Goal: Find specific page/section: Find specific page/section

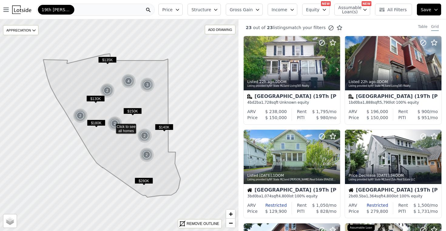
click at [108, 14] on div "19th Ward (Rochester)" at bounding box center [95, 10] width 118 height 12
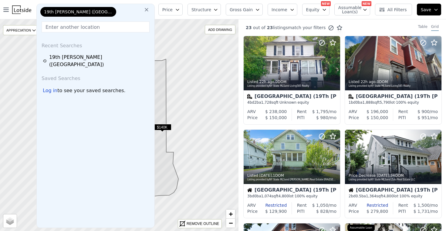
click at [150, 10] on icon at bounding box center [147, 10] width 6 height 6
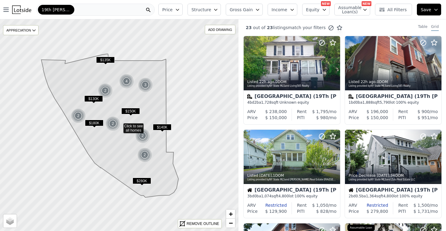
click at [111, 9] on div "19th Ward (Rochester)" at bounding box center [95, 10] width 118 height 12
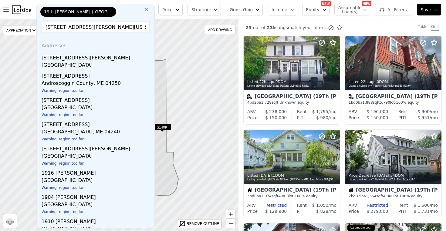
click at [82, 28] on input "19 sabattus lane Windham Maine" at bounding box center [96, 27] width 108 height 11
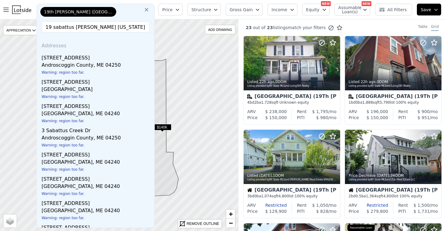
type input "19 sabattus Windham Maine"
click at [149, 9] on icon at bounding box center [147, 10] width 4 height 4
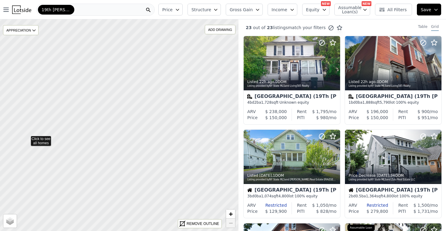
drag, startPoint x: 194, startPoint y: 82, endPoint x: 24, endPoint y: 140, distance: 180.0
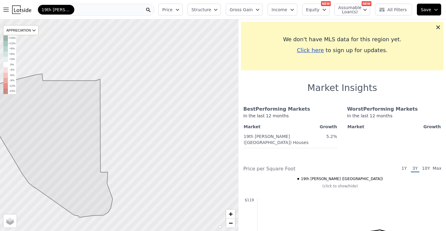
drag, startPoint x: 175, startPoint y: 89, endPoint x: 96, endPoint y: 111, distance: 81.2
click at [96, 111] on icon at bounding box center [43, 146] width 137 height 144
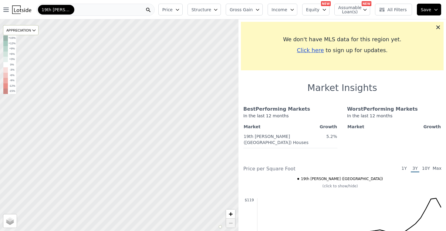
drag, startPoint x: 199, startPoint y: 99, endPoint x: 28, endPoint y: 132, distance: 174.5
click at [28, 132] on div at bounding box center [119, 125] width 286 height 254
drag, startPoint x: 130, startPoint y: 155, endPoint x: 126, endPoint y: 77, distance: 77.9
click at [126, 77] on div at bounding box center [119, 125] width 286 height 254
drag, startPoint x: 139, startPoint y: 125, endPoint x: 147, endPoint y: 53, distance: 72.1
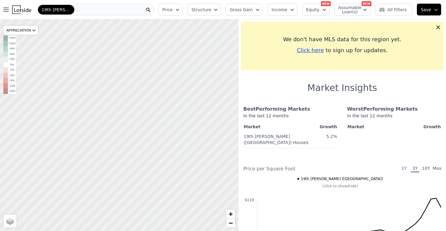
click at [147, 53] on div at bounding box center [119, 125] width 286 height 254
drag, startPoint x: 137, startPoint y: 163, endPoint x: 151, endPoint y: 45, distance: 119.2
click at [151, 45] on div at bounding box center [120, 120] width 286 height 254
drag, startPoint x: 134, startPoint y: 66, endPoint x: 118, endPoint y: 108, distance: 45.6
click at [118, 108] on div at bounding box center [119, 126] width 286 height 254
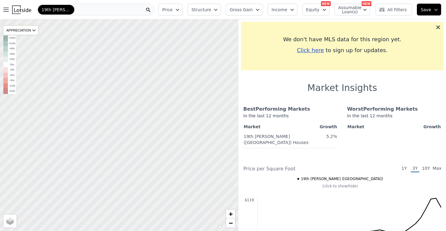
drag, startPoint x: 117, startPoint y: 146, endPoint x: 124, endPoint y: 110, distance: 37.1
click at [124, 110] on div at bounding box center [120, 123] width 286 height 254
drag, startPoint x: 112, startPoint y: 125, endPoint x: 199, endPoint y: 66, distance: 104.4
click at [199, 66] on div at bounding box center [120, 125] width 286 height 254
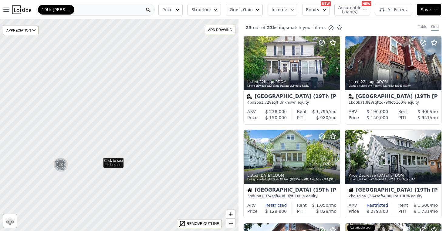
drag, startPoint x: 223, startPoint y: 47, endPoint x: 99, endPoint y: 160, distance: 167.5
drag, startPoint x: 206, startPoint y: 85, endPoint x: 9, endPoint y: 120, distance: 199.7
click at [9, 120] on icon at bounding box center [100, 125] width 288 height 256
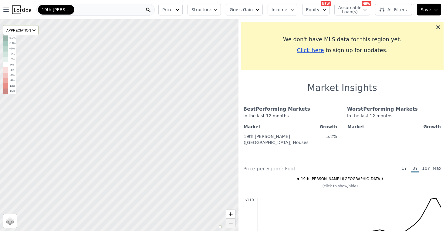
drag, startPoint x: 181, startPoint y: 69, endPoint x: 34, endPoint y: 141, distance: 163.3
click at [34, 141] on div at bounding box center [119, 125] width 286 height 254
drag, startPoint x: 157, startPoint y: 115, endPoint x: 116, endPoint y: 125, distance: 41.9
click at [116, 125] on div at bounding box center [117, 126] width 286 height 254
drag, startPoint x: 101, startPoint y: 180, endPoint x: 115, endPoint y: 64, distance: 117.0
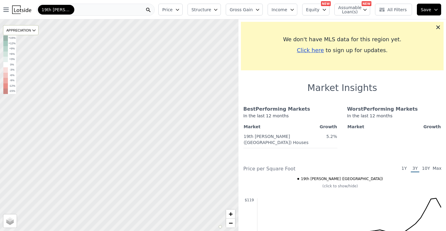
click at [115, 64] on div at bounding box center [119, 125] width 286 height 254
drag, startPoint x: 151, startPoint y: 98, endPoint x: 101, endPoint y: 131, distance: 59.7
click at [101, 131] on div at bounding box center [119, 125] width 286 height 254
drag, startPoint x: 137, startPoint y: 86, endPoint x: 108, endPoint y: 125, distance: 48.5
click at [108, 125] on div at bounding box center [119, 125] width 286 height 254
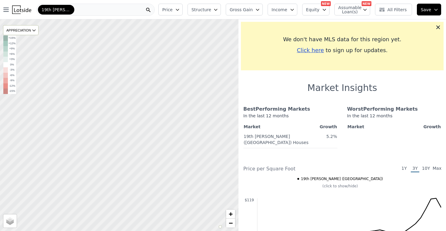
drag, startPoint x: 125, startPoint y: 93, endPoint x: 111, endPoint y: 127, distance: 37.4
click at [111, 127] on div at bounding box center [118, 127] width 286 height 254
drag, startPoint x: 110, startPoint y: 73, endPoint x: 109, endPoint y: 101, distance: 27.0
click at [110, 101] on div at bounding box center [119, 125] width 286 height 254
click at [104, 95] on div at bounding box center [119, 125] width 286 height 254
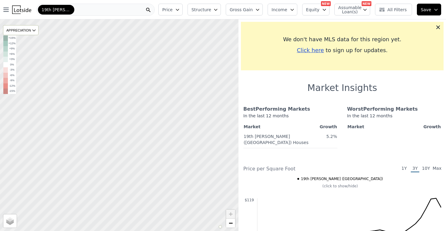
click at [104, 95] on div at bounding box center [119, 125] width 286 height 254
click at [12, 223] on span "Satellite" at bounding box center [17, 223] width 14 height 5
click at [10, 223] on input "Satellite" at bounding box center [7, 224] width 5 height 5
radio input "true"
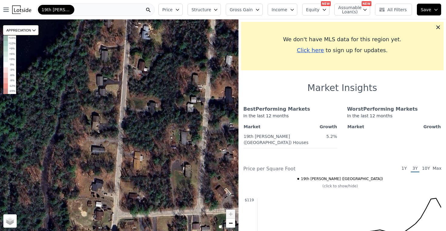
drag, startPoint x: 125, startPoint y: 113, endPoint x: 118, endPoint y: 143, distance: 31.2
click at [118, 143] on div "APPRECIATION 3M 1Y 3Y +15% +12% +9% +6% +3% 0% -3% -6% -9% -12% -15% Street Sat…" at bounding box center [119, 125] width 239 height 212
click at [94, 125] on div "APPRECIATION 3M 1Y 3Y +15% +12% +9% +6% +3% 0% -3% -6% -9% -12% -15% Street Sat…" at bounding box center [119, 125] width 239 height 212
click at [96, 125] on div "APPRECIATION 3M 1Y 3Y +15% +12% +9% +6% +3% 0% -3% -6% -9% -12% -15% Street Sat…" at bounding box center [119, 125] width 239 height 212
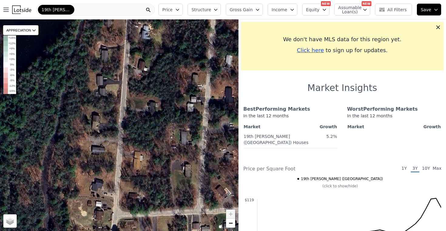
click at [96, 125] on div "APPRECIATION 3M 1Y 3Y +15% +12% +9% +6% +3% 0% -3% -6% -9% -12% -15% Street Sat…" at bounding box center [119, 125] width 239 height 212
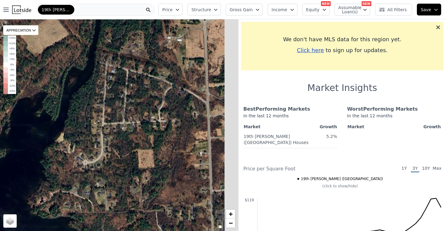
drag, startPoint x: 137, startPoint y: 125, endPoint x: 95, endPoint y: 108, distance: 44.9
click at [95, 108] on div "APPRECIATION 3M 1Y 3Y +15% +12% +9% +6% +3% 0% -3% -6% -9% -12% -15% Street Sat…" at bounding box center [119, 125] width 239 height 212
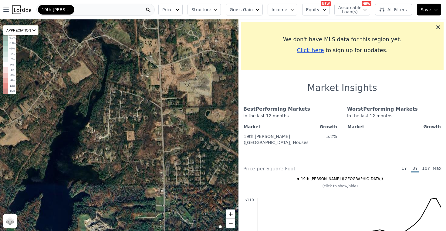
click at [152, 12] on icon at bounding box center [148, 10] width 6 height 6
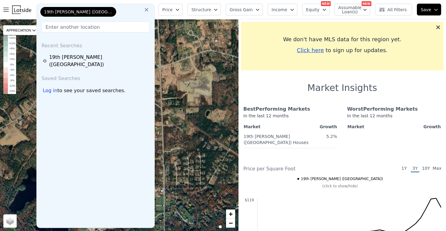
click at [150, 11] on icon at bounding box center [147, 10] width 6 height 6
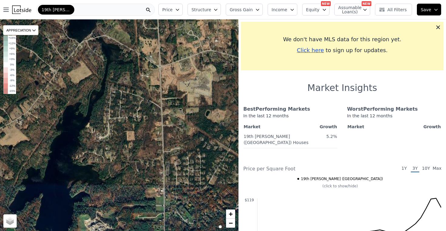
click at [125, 12] on div "19th Ward (Rochester)" at bounding box center [95, 10] width 118 height 12
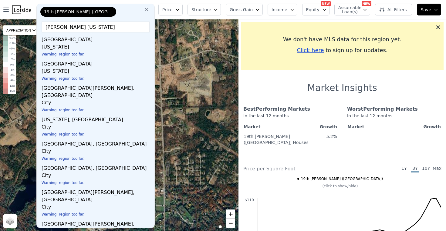
type input "windham maine"
click at [150, 10] on icon at bounding box center [147, 10] width 6 height 6
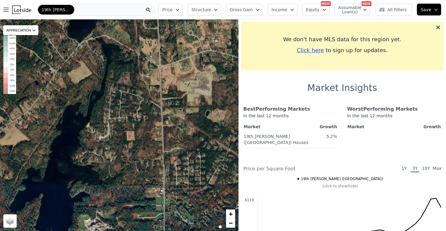
click at [152, 10] on icon at bounding box center [148, 10] width 6 height 6
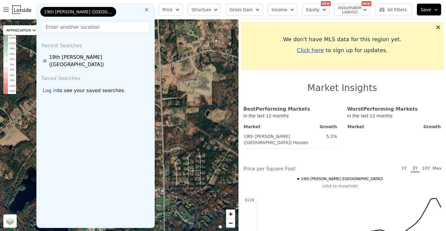
click at [72, 12] on span "19th Ward (Rochester)" at bounding box center [78, 12] width 69 height 6
click at [57, 10] on span "19th Ward (Rochester)" at bounding box center [78, 12] width 69 height 6
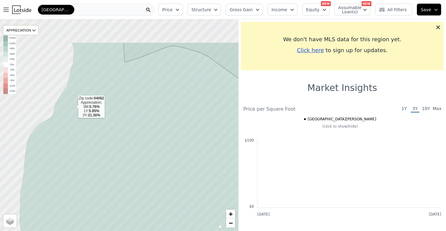
drag, startPoint x: 56, startPoint y: 62, endPoint x: 76, endPoint y: 111, distance: 52.5
click at [76, 111] on icon at bounding box center [150, 170] width 260 height 255
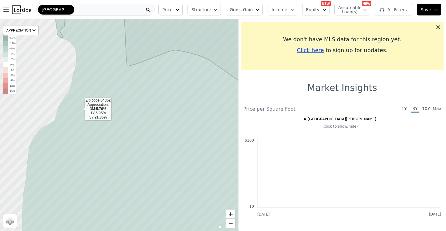
click at [80, 110] on icon at bounding box center [142, 125] width 241 height 255
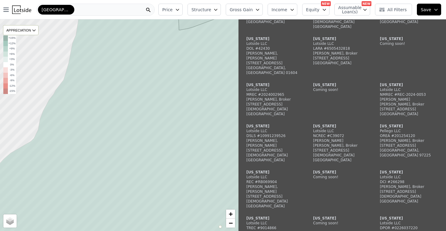
scroll to position [479, 0]
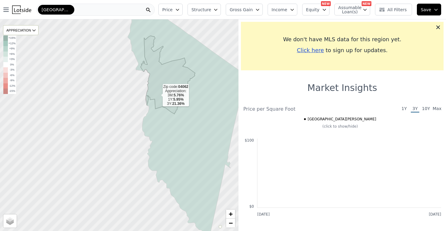
drag, startPoint x: 161, startPoint y: 96, endPoint x: 150, endPoint y: 98, distance: 11.5
click at [150, 98] on icon at bounding box center [193, 118] width 130 height 232
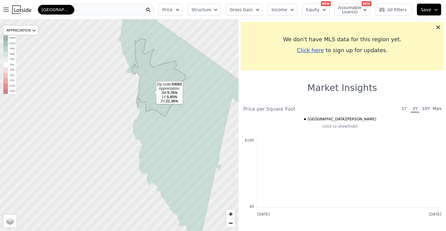
click at [152, 88] on icon at bounding box center [184, 121] width 130 height 232
click at [152, 118] on icon at bounding box center [184, 121] width 130 height 232
click at [159, 162] on icon at bounding box center [184, 121] width 130 height 232
click at [146, 180] on div at bounding box center [119, 125] width 286 height 254
